Goal: Task Accomplishment & Management: Use online tool/utility

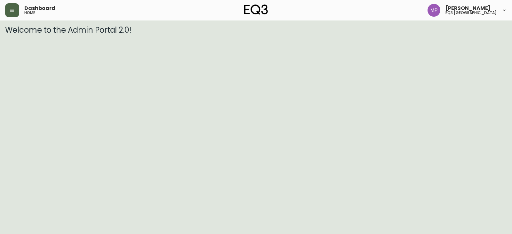
click at [16, 9] on button "button" at bounding box center [12, 10] width 14 height 14
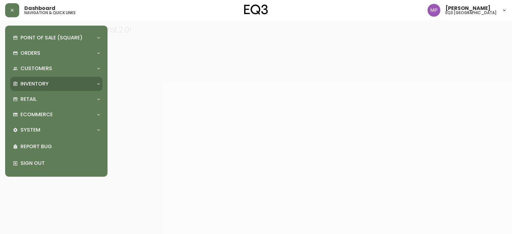
drag, startPoint x: 44, startPoint y: 86, endPoint x: 43, endPoint y: 82, distance: 4.2
click at [43, 82] on p "Inventory" at bounding box center [34, 83] width 28 height 7
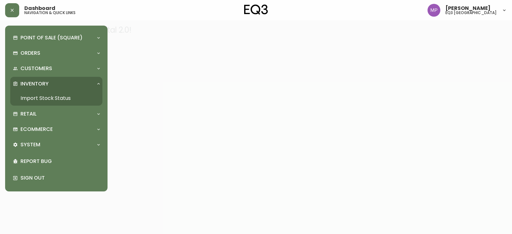
click at [67, 93] on link "Import Stock Status" at bounding box center [56, 98] width 92 height 15
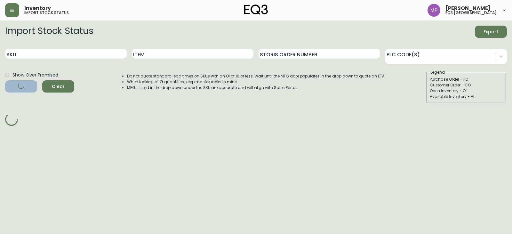
click at [67, 93] on div "Point of Sale (Square) Payments Virtual Terminal Transactions Search Terminals …" at bounding box center [51, 117] width 102 height 234
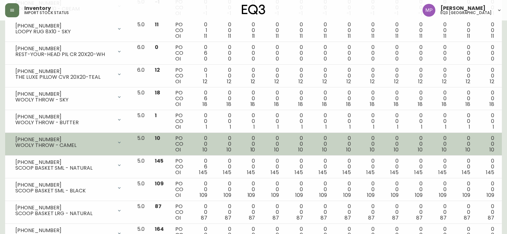
scroll to position [767, 0]
